Goal: Task Accomplishment & Management: Complete application form

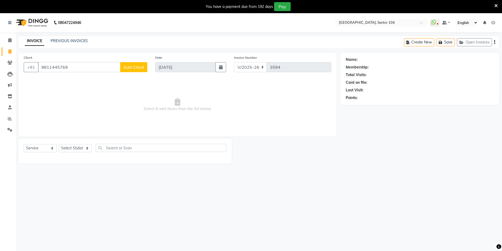
select select "4009"
select select "service"
type input "9811445769"
click at [136, 68] on span "Add Client" at bounding box center [133, 67] width 21 height 5
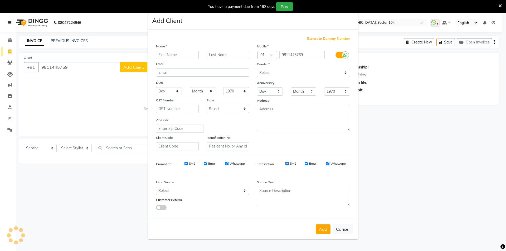
click at [182, 54] on input "text" at bounding box center [177, 55] width 43 height 8
type input "Sanya"
click at [293, 74] on select "Select [DEMOGRAPHIC_DATA] [DEMOGRAPHIC_DATA] Other Prefer Not To Say" at bounding box center [303, 73] width 93 height 8
select select "[DEMOGRAPHIC_DATA]"
click at [257, 69] on select "Select [DEMOGRAPHIC_DATA] [DEMOGRAPHIC_DATA] Other Prefer Not To Say" at bounding box center [303, 73] width 93 height 8
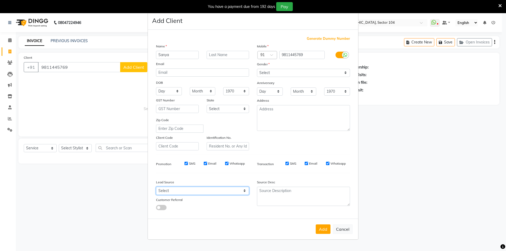
click at [181, 189] on select "Select Walk-in Referral Internet Friend Word of Mouth Advertisement Facebook Ju…" at bounding box center [202, 191] width 93 height 8
select select "28442"
click at [156, 187] on select "Select Walk-in Referral Internet Friend Word of Mouth Advertisement Facebook Ju…" at bounding box center [202, 191] width 93 height 8
click at [327, 231] on button "Add" at bounding box center [323, 228] width 15 height 9
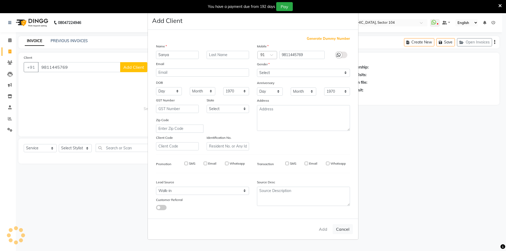
select select
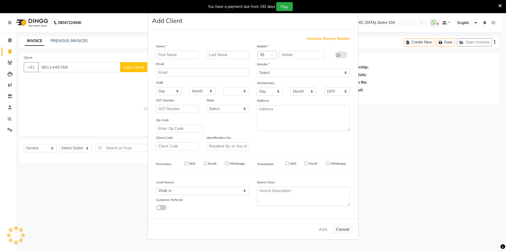
select select
checkbox input "false"
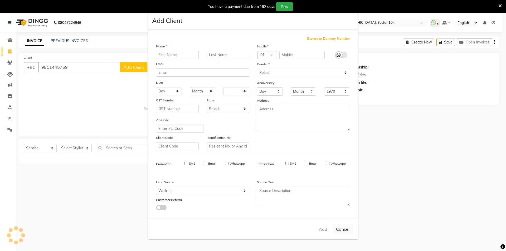
checkbox input "false"
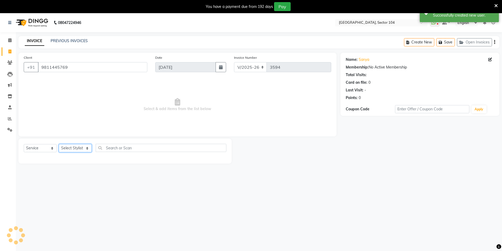
click at [68, 145] on select "Select Stylist [PERSON_NAME] [PERSON_NAME] [PERSON_NAME] [PERSON_NAME] [PERSON_…" at bounding box center [75, 148] width 33 height 8
select select "37308"
click at [59, 144] on select "Select Stylist [PERSON_NAME] [PERSON_NAME] [PERSON_NAME] [PERSON_NAME] [PERSON_…" at bounding box center [75, 148] width 33 height 8
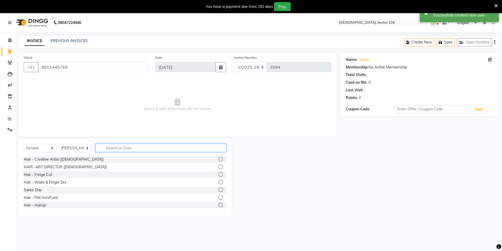
click at [109, 148] on input "text" at bounding box center [161, 148] width 131 height 8
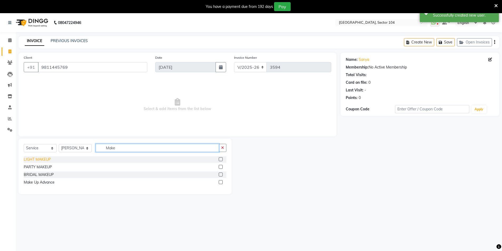
type input "Make"
click at [42, 159] on div "LIGHT MAKEUP" at bounding box center [37, 160] width 27 height 6
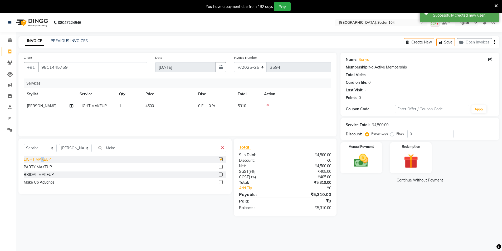
checkbox input "false"
click at [71, 148] on select "Select Stylist [PERSON_NAME] [PERSON_NAME] [PERSON_NAME] [PERSON_NAME] [PERSON_…" at bounding box center [75, 148] width 33 height 8
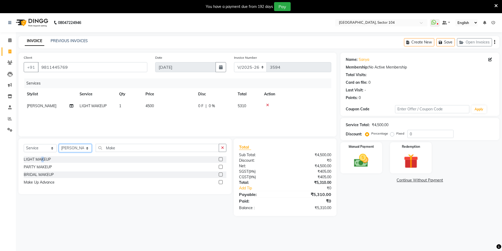
select select "20898"
click at [59, 144] on select "Select Stylist [PERSON_NAME] [PERSON_NAME] [PERSON_NAME] [PERSON_NAME] [PERSON_…" at bounding box center [75, 148] width 33 height 8
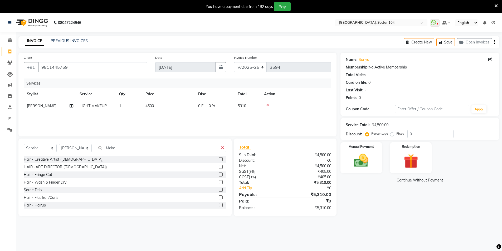
click at [267, 104] on icon at bounding box center [267, 105] width 3 height 4
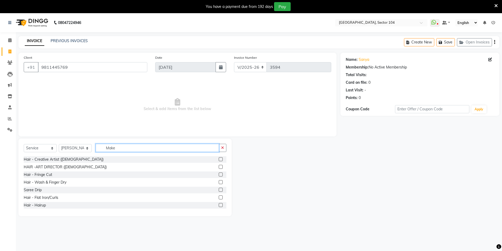
click at [128, 147] on input "Make" at bounding box center [157, 148] width 123 height 8
type input "N"
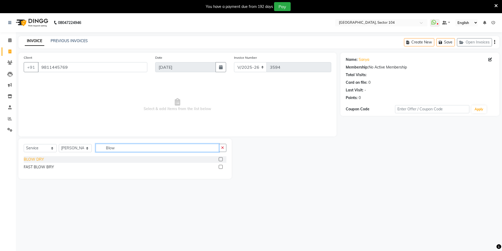
type input "Blow"
click at [34, 160] on div "BLOW DRY" at bounding box center [34, 160] width 20 height 6
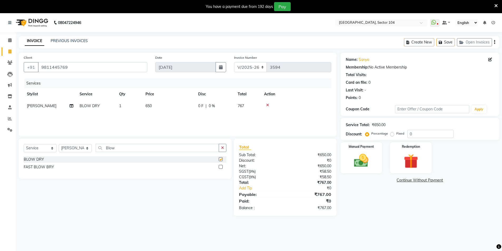
checkbox input "false"
click at [99, 67] on input "9811445769" at bounding box center [92, 67] width 109 height 10
click at [363, 157] on img at bounding box center [361, 160] width 24 height 17
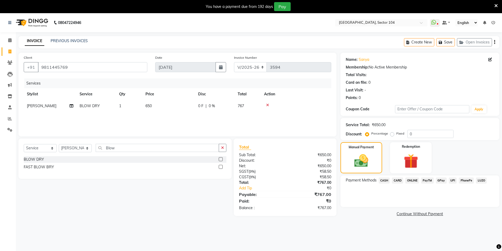
click at [413, 179] on span "ONLINE" at bounding box center [412, 181] width 14 height 6
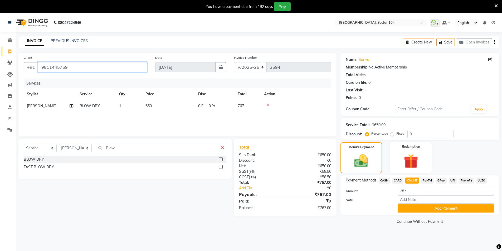
click at [106, 68] on input "9811445769" at bounding box center [92, 67] width 109 height 10
click at [436, 210] on button "Add Payment" at bounding box center [445, 208] width 96 height 8
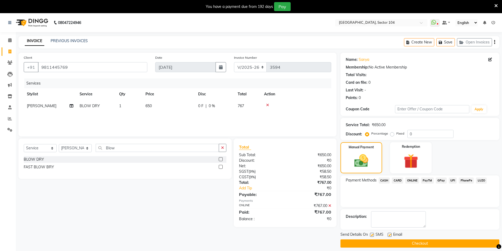
click at [419, 238] on div "Send Details On SMS Email" at bounding box center [419, 235] width 159 height 7
click at [396, 243] on button "Checkout" at bounding box center [419, 243] width 159 height 8
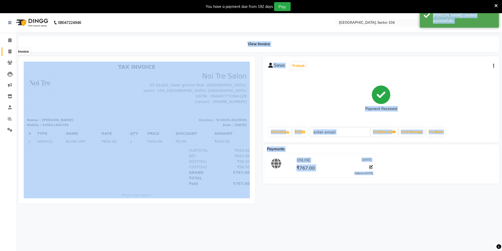
click at [11, 51] on icon at bounding box center [9, 52] width 3 height 4
select select "service"
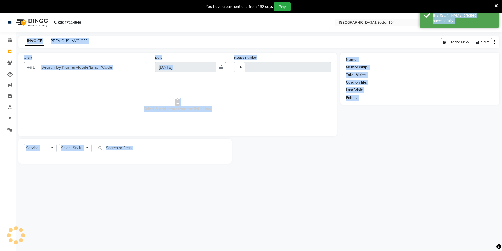
scroll to position [3, 0]
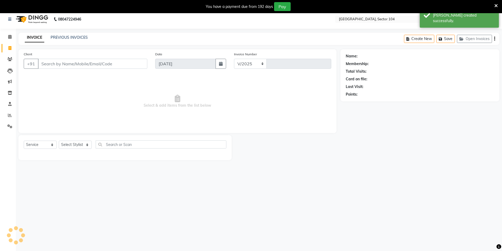
select select "4009"
type input "3595"
click at [59, 64] on input "Client" at bounding box center [92, 64] width 109 height 10
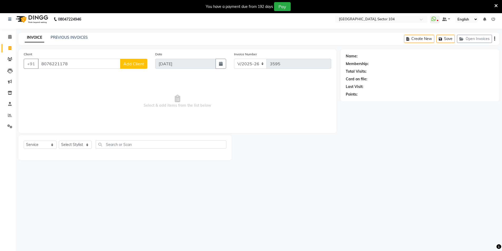
type input "8076221178"
click at [132, 63] on span "Add Client" at bounding box center [133, 63] width 21 height 5
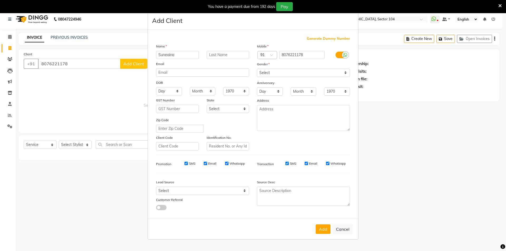
type input "Suneaina"
drag, startPoint x: 276, startPoint y: 70, endPoint x: 276, endPoint y: 77, distance: 7.1
click at [276, 70] on select "Select [DEMOGRAPHIC_DATA] [DEMOGRAPHIC_DATA] Other Prefer Not To Say" at bounding box center [303, 73] width 93 height 8
select select "[DEMOGRAPHIC_DATA]"
click at [257, 69] on select "Select [DEMOGRAPHIC_DATA] [DEMOGRAPHIC_DATA] Other Prefer Not To Say" at bounding box center [303, 73] width 93 height 8
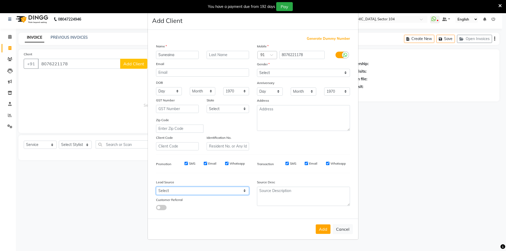
click at [198, 191] on select "Select Walk-in Referral Internet Friend Word of Mouth Advertisement Facebook Ju…" at bounding box center [202, 191] width 93 height 8
select select "28442"
click at [156, 187] on select "Select Walk-in Referral Internet Friend Word of Mouth Advertisement Facebook Ju…" at bounding box center [202, 191] width 93 height 8
click at [323, 228] on button "Add" at bounding box center [323, 228] width 15 height 9
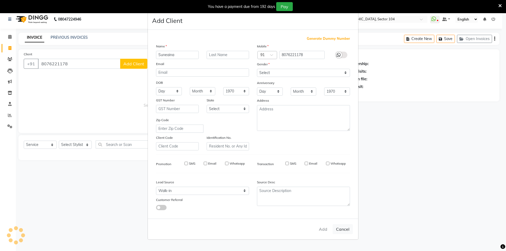
select select
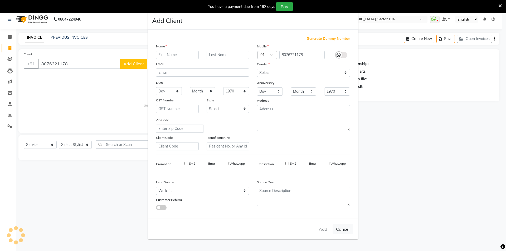
select select
checkbox input "false"
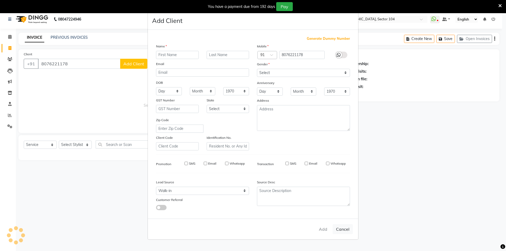
checkbox input "false"
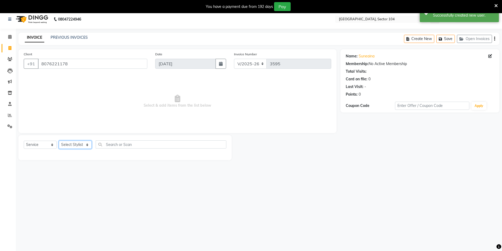
click at [75, 143] on select "Select Stylist [PERSON_NAME] [PERSON_NAME] [PERSON_NAME] [PERSON_NAME] [PERSON_…" at bounding box center [75, 145] width 33 height 8
select select "20898"
click at [59, 141] on select "Select Stylist [PERSON_NAME] [PERSON_NAME] [PERSON_NAME] [PERSON_NAME] [PERSON_…" at bounding box center [75, 145] width 33 height 8
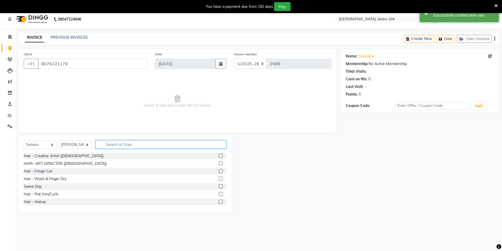
click at [119, 141] on input "text" at bounding box center [161, 144] width 131 height 8
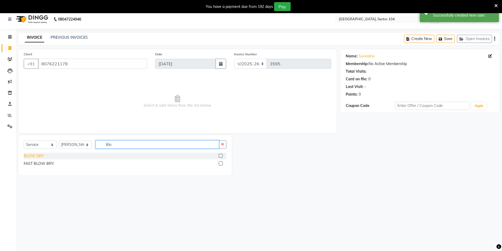
type input "Blo"
click at [30, 158] on div "BLOW DRY" at bounding box center [34, 156] width 20 height 6
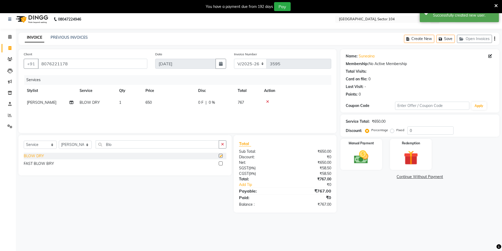
checkbox input "false"
click at [179, 101] on td "650" at bounding box center [168, 103] width 53 height 12
select select "20898"
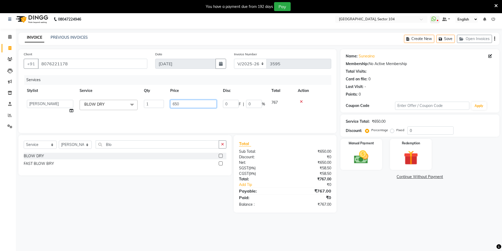
click at [189, 102] on input "650" at bounding box center [193, 104] width 46 height 8
type input "500"
click at [125, 206] on div "Select Service Product Membership Package Voucher Prepaid Gift Card Select Styl…" at bounding box center [122, 173] width 217 height 77
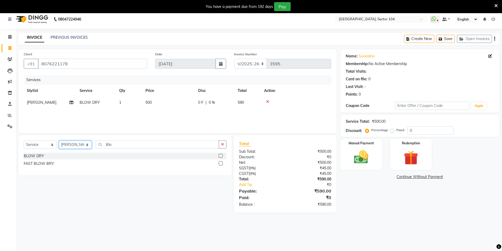
click at [84, 148] on select "Select Stylist [PERSON_NAME] [PERSON_NAME] [PERSON_NAME] [PERSON_NAME] [PERSON_…" at bounding box center [75, 145] width 33 height 8
select select "37308"
click at [59, 141] on select "Select Stylist [PERSON_NAME] [PERSON_NAME] [PERSON_NAME] [PERSON_NAME] [PERSON_…" at bounding box center [75, 145] width 33 height 8
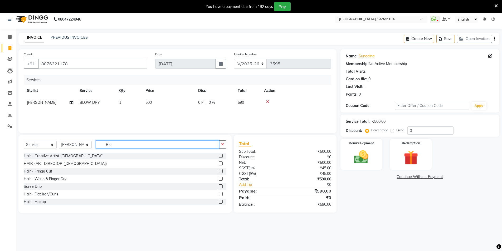
click at [128, 144] on input "Blo" at bounding box center [157, 144] width 123 height 8
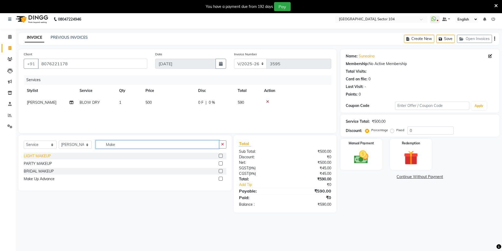
type input "Make"
click at [48, 154] on div "LIGHT MAKEUP" at bounding box center [37, 156] width 27 height 6
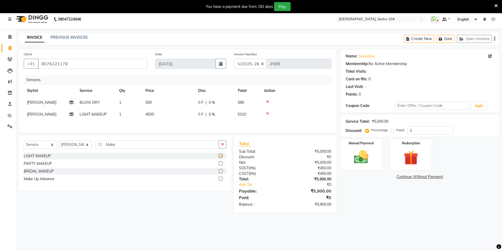
checkbox input "false"
click at [170, 113] on td "4500" at bounding box center [168, 115] width 53 height 12
select select "37308"
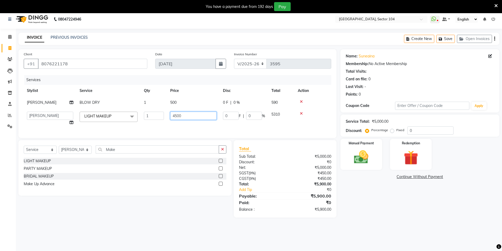
click at [183, 115] on input "4500" at bounding box center [193, 116] width 46 height 8
type input "3000"
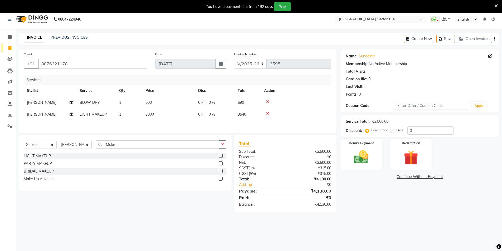
click at [363, 203] on div "Name: Suneaina Membership: No Active Membership Total Visits: Card on file: 0 L…" at bounding box center [421, 130] width 163 height 163
click at [365, 161] on img at bounding box center [361, 157] width 24 height 17
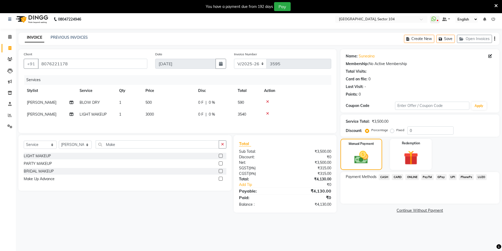
click at [408, 175] on span "ONLINE" at bounding box center [412, 177] width 14 height 6
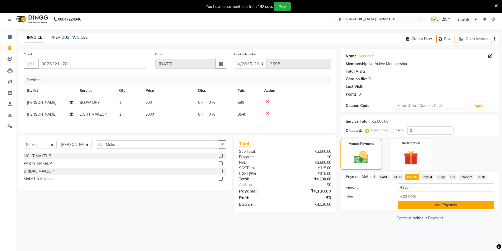
click at [415, 204] on button "Add Payment" at bounding box center [445, 205] width 96 height 8
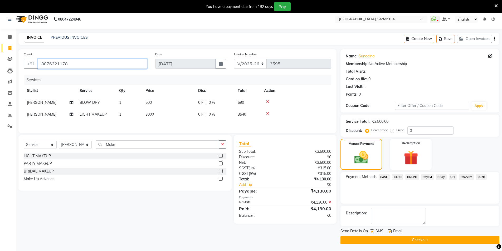
click at [76, 66] on input "8076221178" at bounding box center [92, 64] width 109 height 10
click at [389, 194] on div "Payment Methods CASH CARD ONLINE PayTM GPay UPI PhonePe LUZO" at bounding box center [419, 188] width 159 height 32
click at [362, 239] on button "Checkout" at bounding box center [419, 240] width 159 height 8
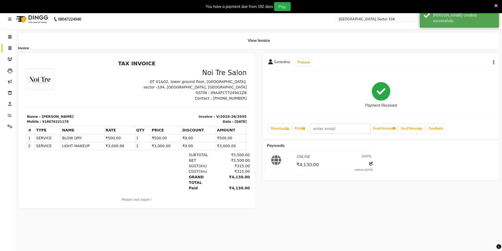
click at [9, 47] on icon at bounding box center [9, 48] width 3 height 4
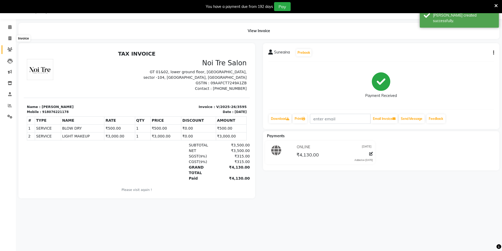
select select "service"
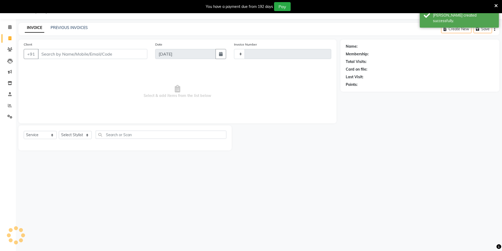
type input "9899610626"
type input "3596"
select select "4009"
type input "9899610626"
click at [75, 136] on select "Select Stylist" at bounding box center [75, 137] width 33 height 8
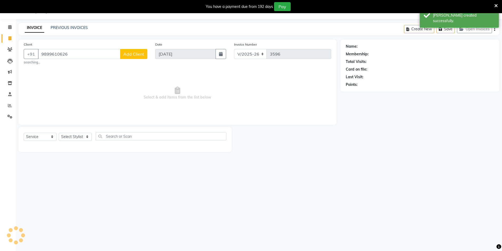
click at [137, 43] on div "Client [PHONE_NUMBER] Add Client searching..." at bounding box center [85, 53] width 131 height 23
click at [135, 50] on button "Add Client" at bounding box center [133, 54] width 27 height 10
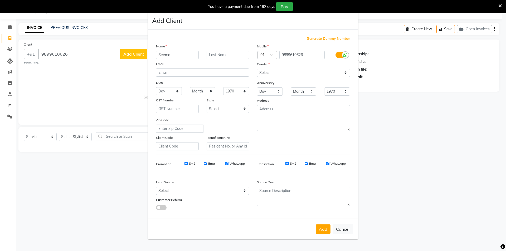
type input "Seema"
click at [283, 75] on select "Select [DEMOGRAPHIC_DATA] [DEMOGRAPHIC_DATA] Other Prefer Not To Say" at bounding box center [303, 73] width 93 height 8
select select "[DEMOGRAPHIC_DATA]"
click at [257, 69] on select "Select [DEMOGRAPHIC_DATA] [DEMOGRAPHIC_DATA] Other Prefer Not To Say" at bounding box center [303, 73] width 93 height 8
click at [182, 191] on select "Select Walk-in Referral Internet Friend Word of Mouth Advertisement Facebook Ju…" at bounding box center [202, 191] width 93 height 8
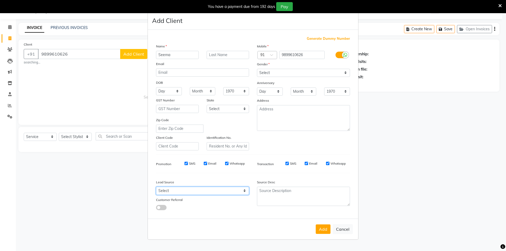
select select "28442"
click at [156, 187] on select "Select Walk-in Referral Internet Friend Word of Mouth Advertisement Facebook Ju…" at bounding box center [202, 191] width 93 height 8
click at [324, 229] on button "Add" at bounding box center [323, 228] width 15 height 9
select select
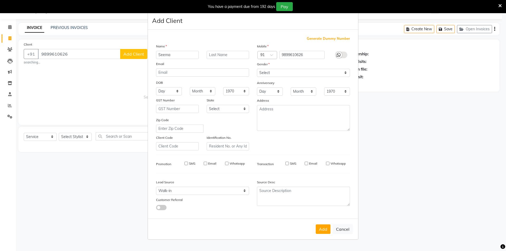
select select
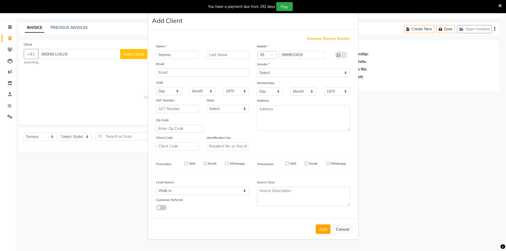
checkbox input "false"
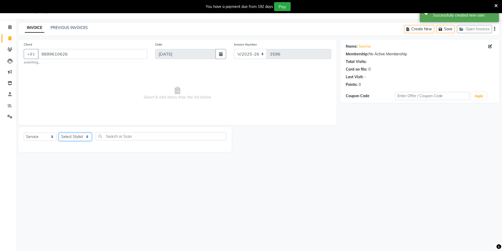
click at [77, 137] on select "Select Stylist [PERSON_NAME] [PERSON_NAME] [PERSON_NAME] [PERSON_NAME] [PERSON_…" at bounding box center [75, 137] width 33 height 8
select select "34544"
click at [59, 133] on select "Select Stylist [PERSON_NAME] [PERSON_NAME] [PERSON_NAME] [PERSON_NAME] [PERSON_…" at bounding box center [75, 137] width 33 height 8
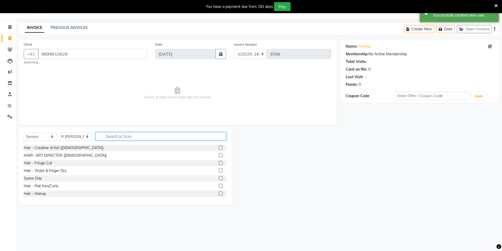
click at [125, 136] on input "text" at bounding box center [161, 136] width 131 height 8
type input "M"
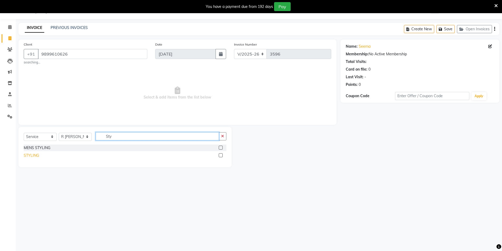
type input "Sty"
click at [31, 156] on div "STYLING" at bounding box center [31, 156] width 15 height 6
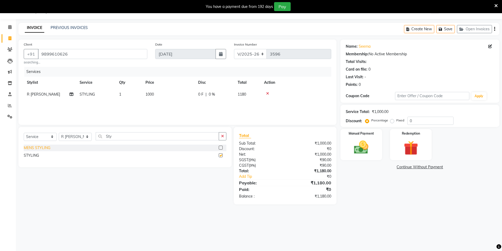
checkbox input "false"
click at [187, 96] on td "1000" at bounding box center [168, 95] width 53 height 12
select select "34544"
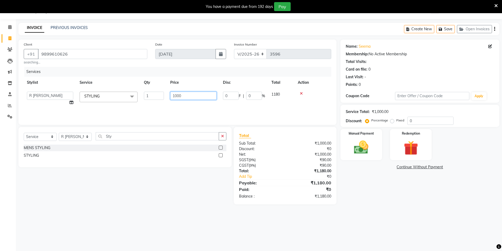
click at [189, 95] on input "1000" at bounding box center [193, 96] width 46 height 8
type input "800"
click at [360, 207] on main "INVOICE PREVIOUS INVOICES Create New Save Open Invoices Client [PHONE_NUMBER] s…" at bounding box center [259, 117] width 486 height 189
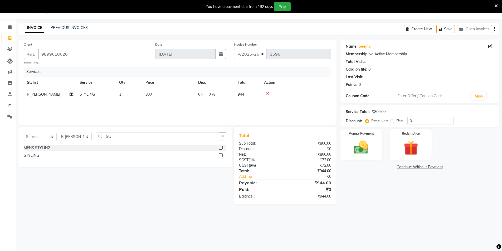
click at [384, 147] on div "Manual Payment Redemption" at bounding box center [419, 144] width 167 height 31
click at [376, 148] on div "Manual Payment" at bounding box center [360, 145] width 43 height 32
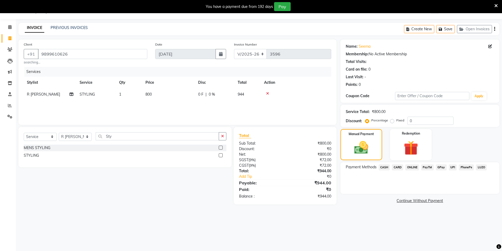
click at [383, 165] on span "CASH" at bounding box center [384, 167] width 11 height 6
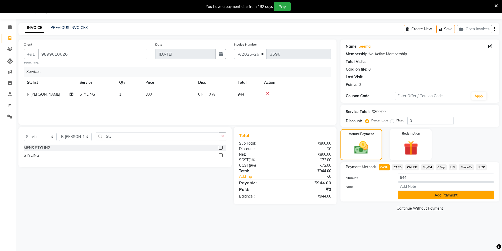
click at [413, 195] on button "Add Payment" at bounding box center [445, 195] width 96 height 8
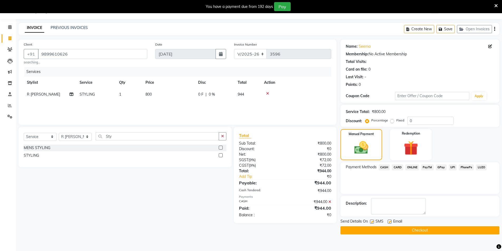
click at [402, 233] on button "Checkout" at bounding box center [419, 230] width 159 height 8
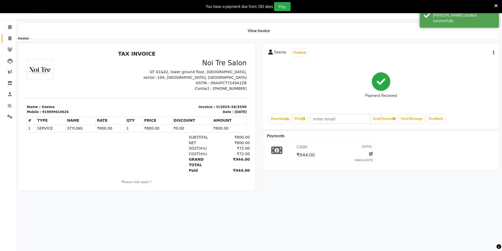
click at [11, 37] on icon at bounding box center [9, 38] width 3 height 4
select select "service"
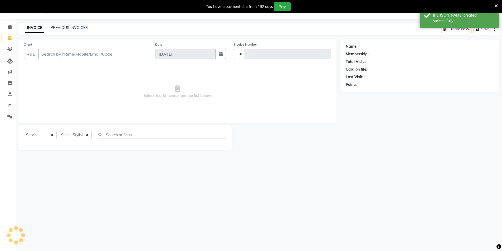
type input "3597"
select select "4009"
click at [57, 27] on link "PREVIOUS INVOICES" at bounding box center [69, 27] width 37 height 5
